Goal: Information Seeking & Learning: Learn about a topic

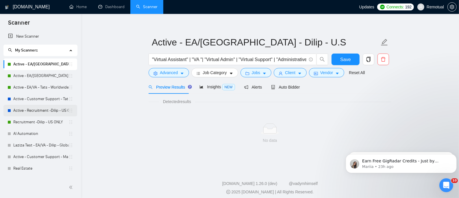
click at [42, 111] on link "Active - Recruitment -Dilip - US General" at bounding box center [40, 111] width 55 height 12
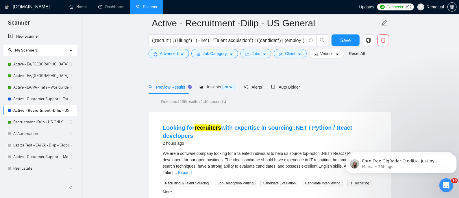
scroll to position [47, 0]
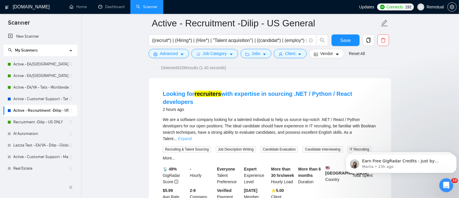
click at [192, 136] on link "Expand" at bounding box center [185, 138] width 14 height 5
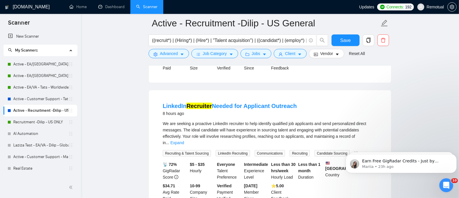
scroll to position [625, 0]
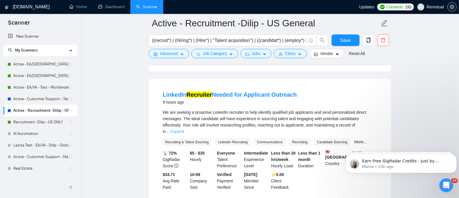
click at [184, 129] on link "Expand" at bounding box center [177, 131] width 14 height 5
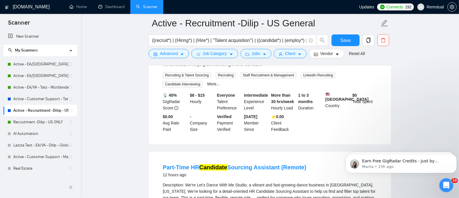
scroll to position [1165, 0]
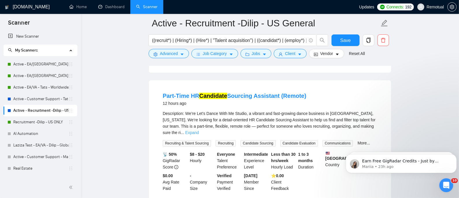
click at [199, 130] on link "Expand" at bounding box center [192, 132] width 14 height 5
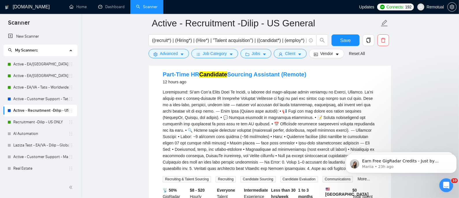
scroll to position [1203, 0]
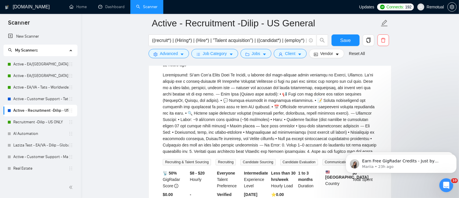
click at [307, 116] on div "Description:\a\aWe’re Let’s Dance With Me Studio, a vibrant and fast-growing da…" at bounding box center [270, 113] width 214 height 83
click at [324, 104] on div "Description:\a\aWe’re Let’s Dance With Me Studio, a vibrant and fast-growing da…" at bounding box center [270, 113] width 214 height 83
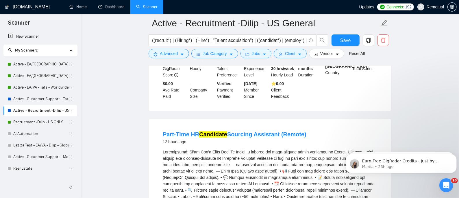
scroll to position [1126, 0]
click at [245, 149] on div "Description:\a\aWe’re Let’s Dance With Me Studio, a vibrant and fast-growing da…" at bounding box center [270, 190] width 214 height 83
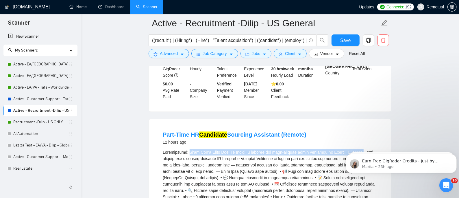
drag, startPoint x: 186, startPoint y: 132, endPoint x: 354, endPoint y: 139, distance: 168.6
click at [355, 149] on div "Description:\a\aWe’re Let’s Dance With Me Studio, a vibrant and fast-growing da…" at bounding box center [270, 190] width 214 height 83
copy div "We’re Let’s Dance With Me Studio, a vibrant and fast-growing dance business in …"
